Goal: Task Accomplishment & Management: Manage account settings

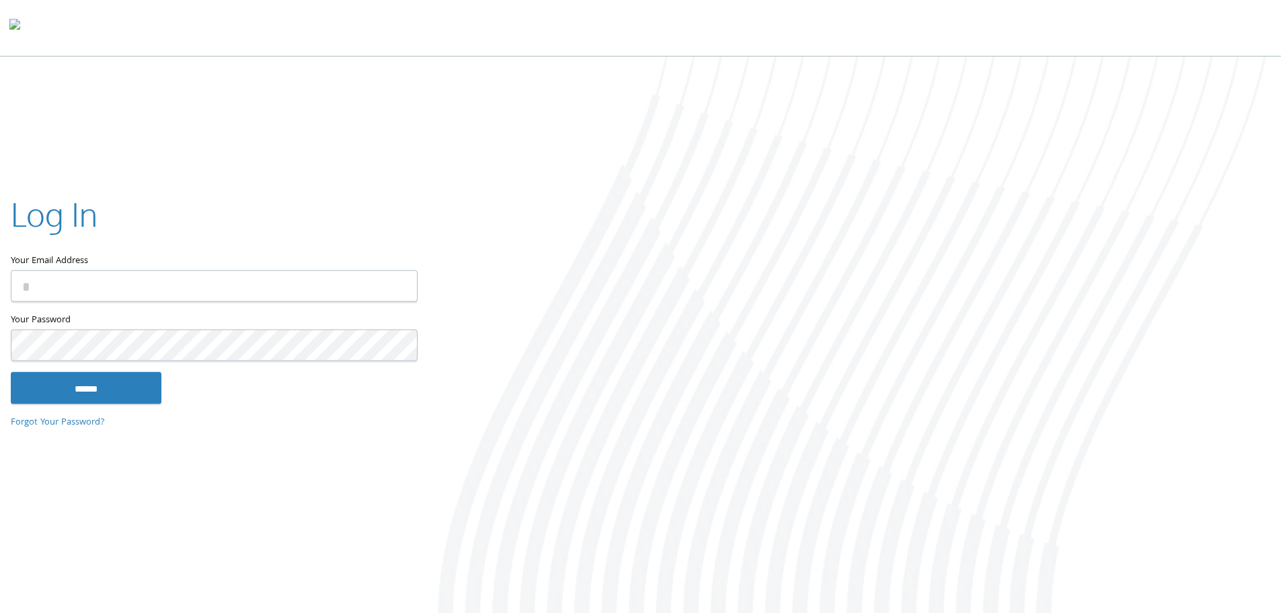
click at [235, 281] on input "Your Email Address" at bounding box center [214, 286] width 407 height 32
click at [0, 612] on com-1password-button at bounding box center [0, 615] width 0 height 0
type input "**********"
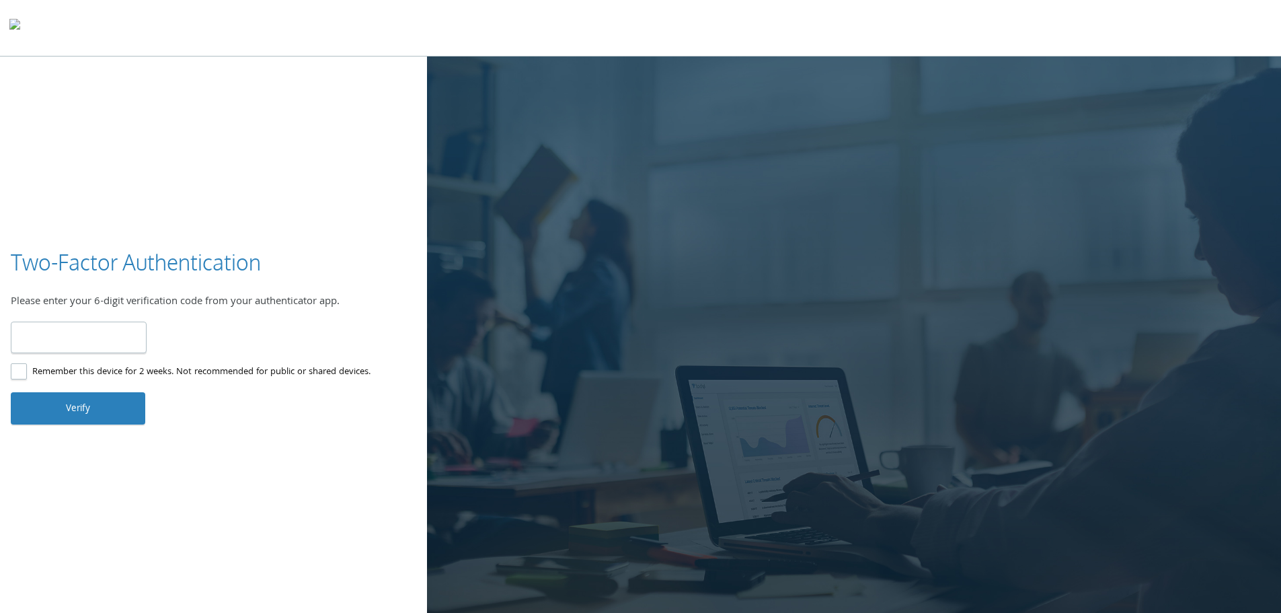
type input "******"
